Goal: Find specific page/section: Find specific page/section

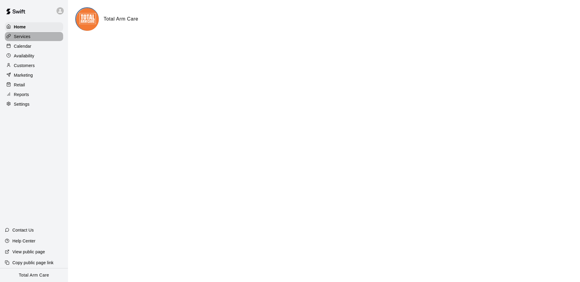
click at [37, 40] on div "Services" at bounding box center [34, 36] width 58 height 9
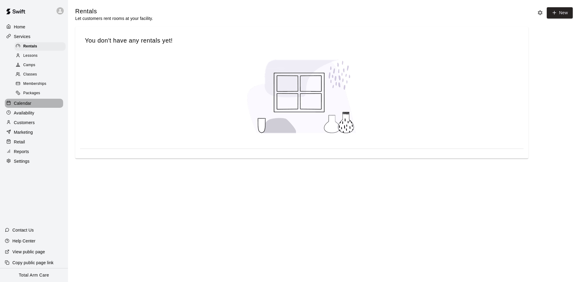
click at [25, 105] on p "Calendar" at bounding box center [23, 103] width 18 height 6
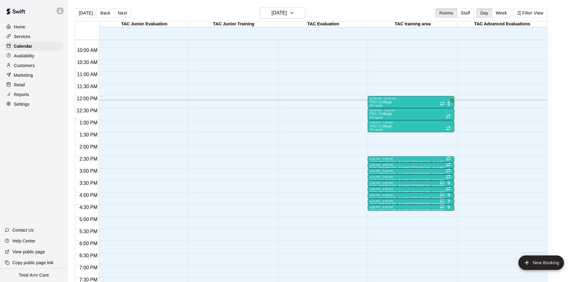
scroll to position [233, 0]
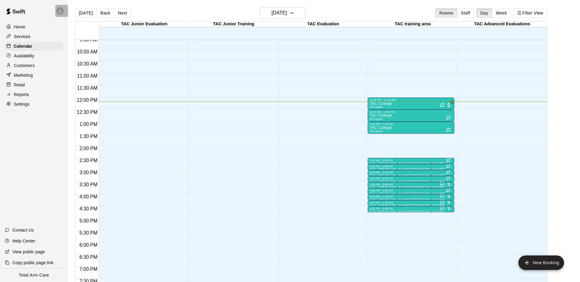
click at [60, 12] on icon at bounding box center [59, 10] width 5 height 5
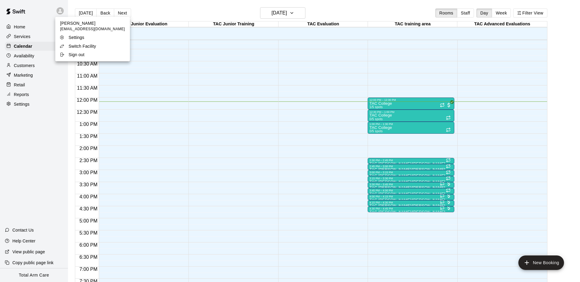
click at [75, 49] on p "Switch Facility" at bounding box center [83, 46] width 28 height 6
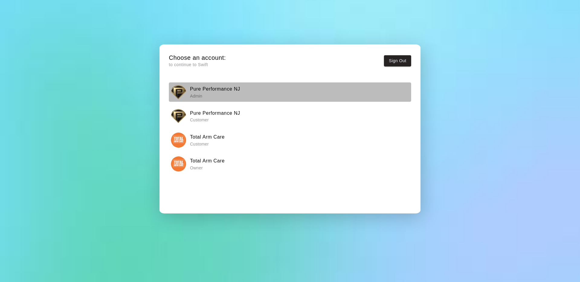
click at [219, 94] on p "Admin" at bounding box center [215, 96] width 50 height 6
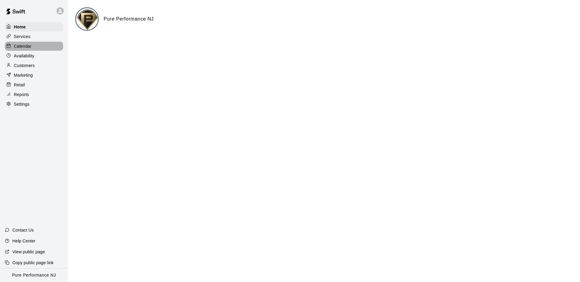
click at [43, 44] on div "Calendar" at bounding box center [34, 46] width 58 height 9
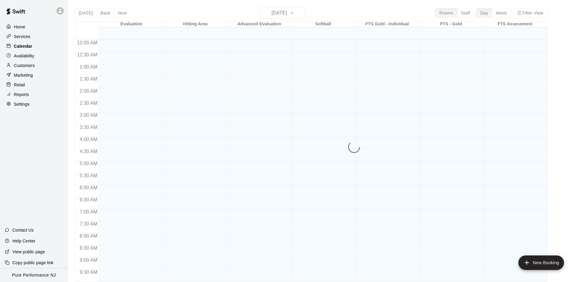
scroll to position [294, 0]
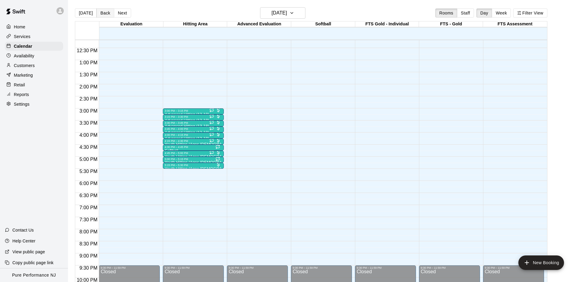
click at [106, 13] on button "Back" at bounding box center [105, 12] width 18 height 9
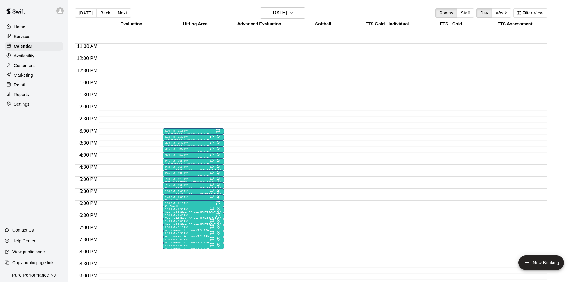
scroll to position [274, 0]
click at [98, 16] on button "Back" at bounding box center [105, 12] width 18 height 9
click at [109, 169] on div "4:30 PM – 5:15 PM" at bounding box center [129, 167] width 57 height 3
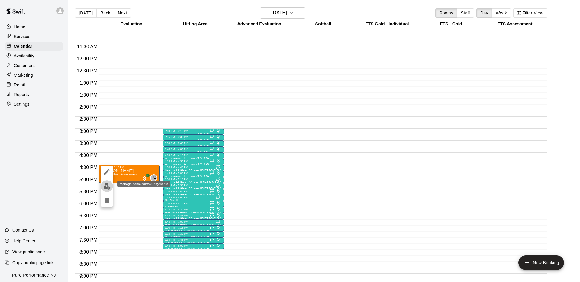
click at [108, 186] on img "edit" at bounding box center [107, 186] width 7 height 7
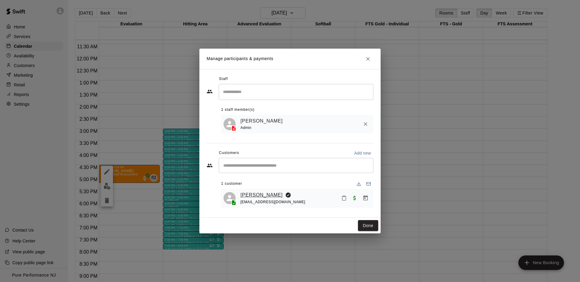
click at [258, 196] on link "[PERSON_NAME]" at bounding box center [262, 195] width 42 height 8
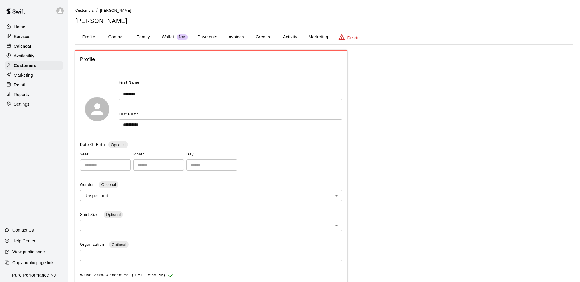
click at [290, 39] on button "Activity" at bounding box center [290, 37] width 27 height 15
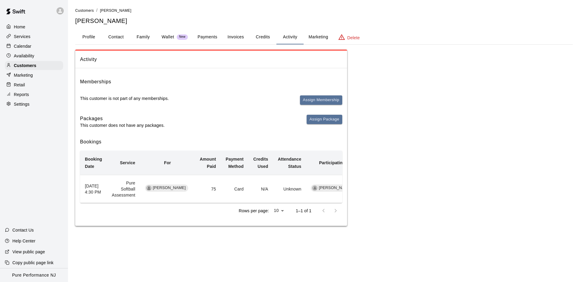
click at [118, 34] on button "Contact" at bounding box center [115, 37] width 27 height 15
select select "**"
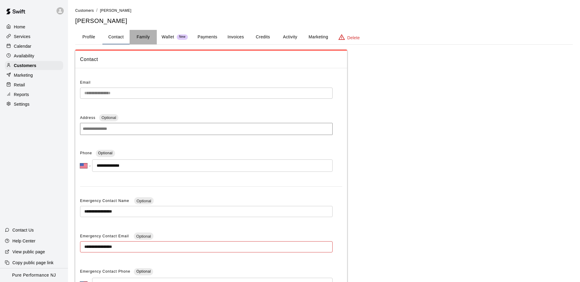
click at [140, 35] on button "Family" at bounding box center [143, 37] width 27 height 15
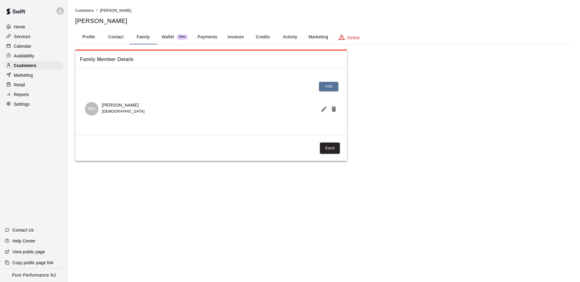
click at [300, 40] on button "Activity" at bounding box center [290, 37] width 27 height 15
